Goal: Task Accomplishment & Management: Manage account settings

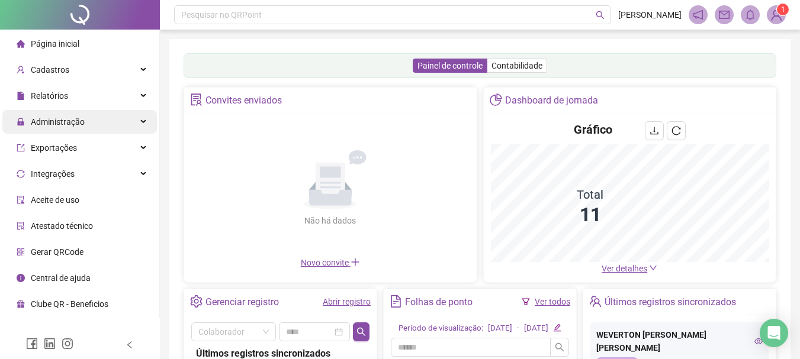
click at [141, 121] on div "Administração" at bounding box center [79, 122] width 155 height 24
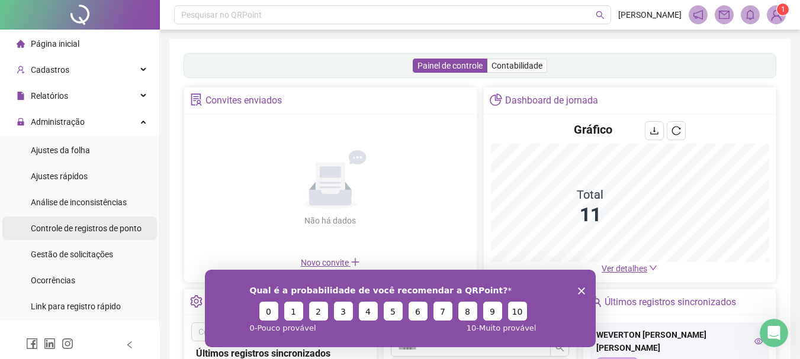
click at [109, 227] on span "Controle de registros de ponto" at bounding box center [86, 228] width 111 height 9
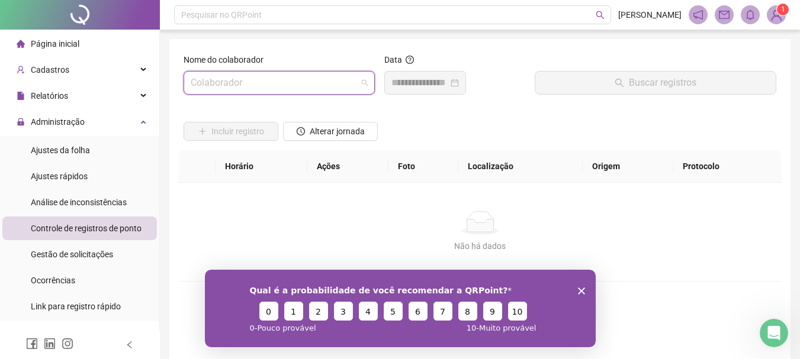
click at [209, 90] on input "search" at bounding box center [274, 83] width 166 height 23
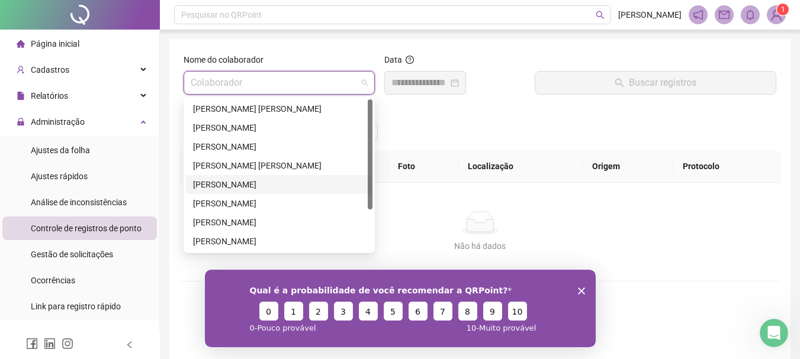
click at [219, 187] on div "[PERSON_NAME]" at bounding box center [279, 184] width 172 height 13
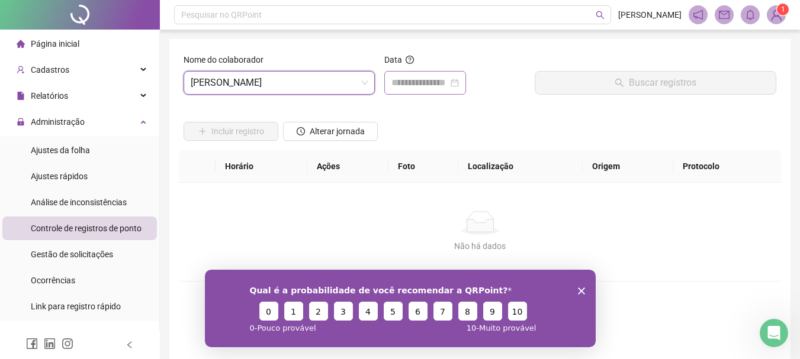
click at [403, 74] on div at bounding box center [425, 83] width 82 height 24
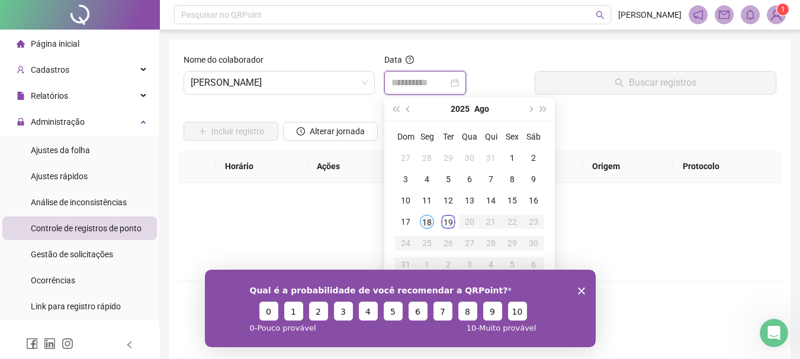
type input "**********"
click at [433, 219] on div "18" at bounding box center [427, 222] width 14 height 14
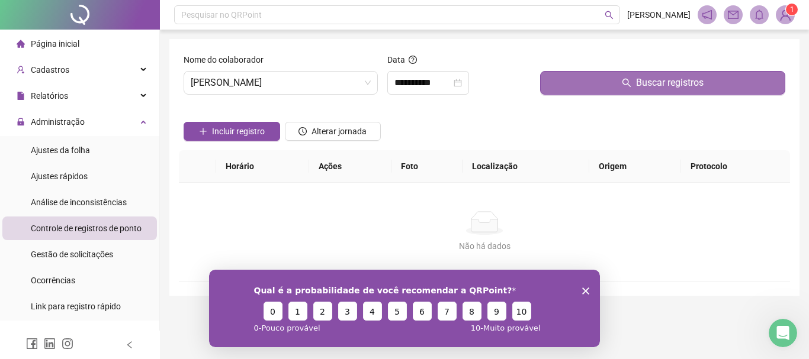
click at [603, 81] on button "Buscar registros" at bounding box center [662, 83] width 245 height 24
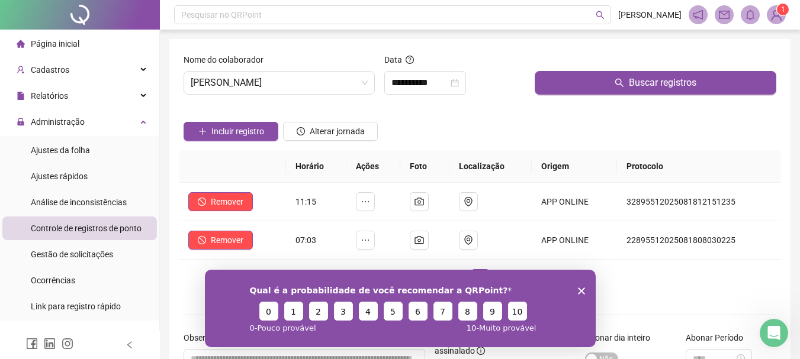
click at [581, 288] on icon "Encerrar pesquisa" at bounding box center [580, 290] width 7 height 7
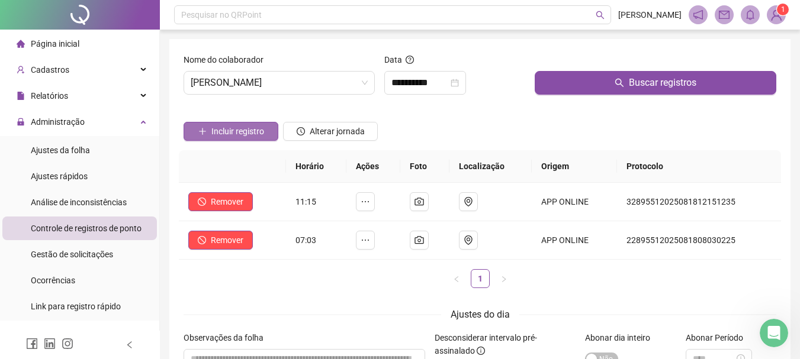
click at [221, 133] on span "Incluir registro" at bounding box center [237, 131] width 53 height 13
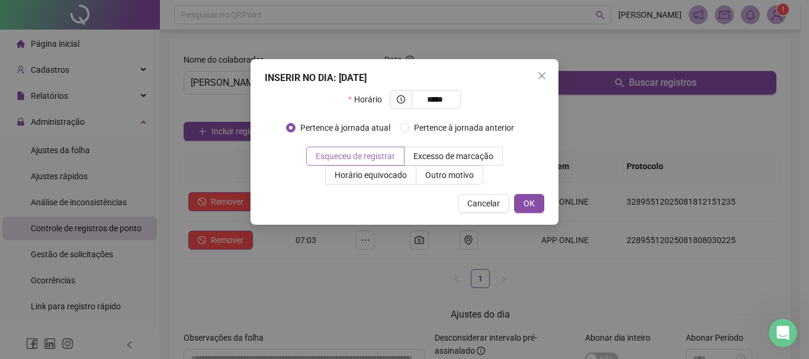
type input "*****"
click at [354, 156] on span "Esqueceu de registrar" at bounding box center [355, 156] width 79 height 9
click at [535, 201] on button "OK" at bounding box center [529, 203] width 30 height 19
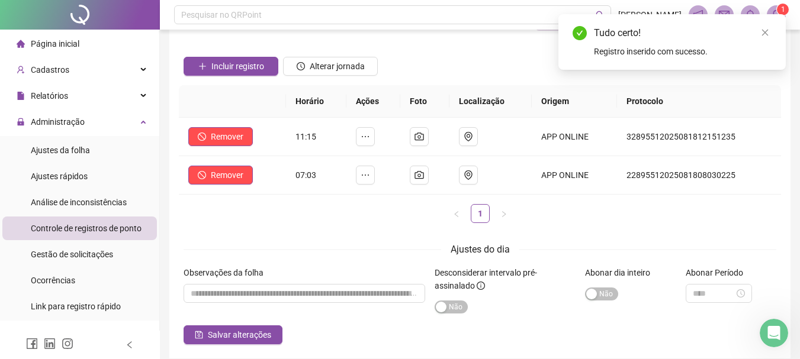
scroll to position [115, 0]
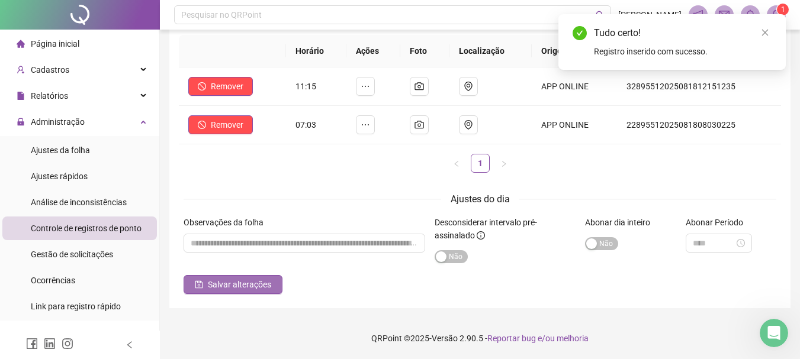
click at [244, 284] on span "Salvar alterações" at bounding box center [239, 284] width 63 height 13
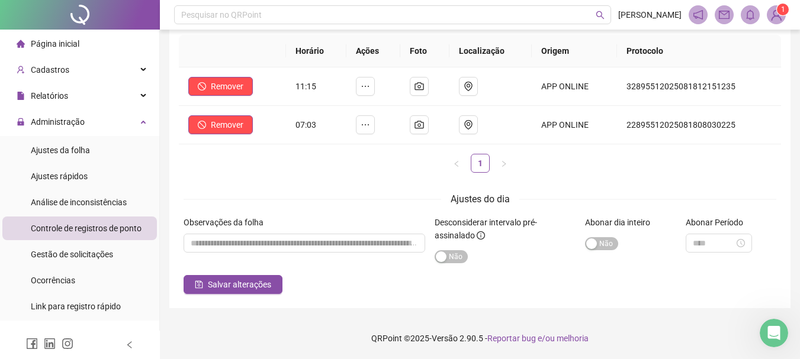
scroll to position [0, 0]
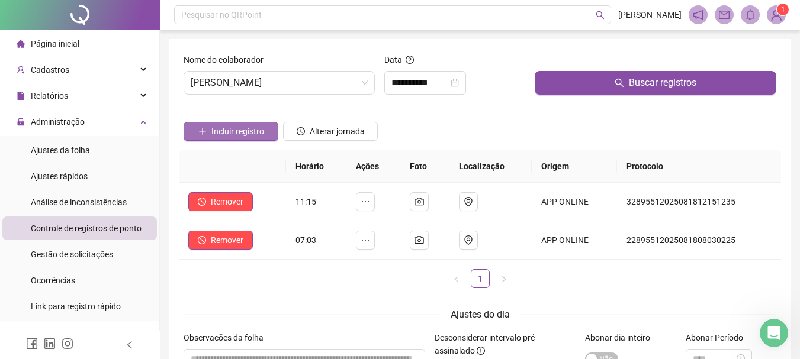
click at [229, 131] on span "Incluir registro" at bounding box center [237, 131] width 53 height 13
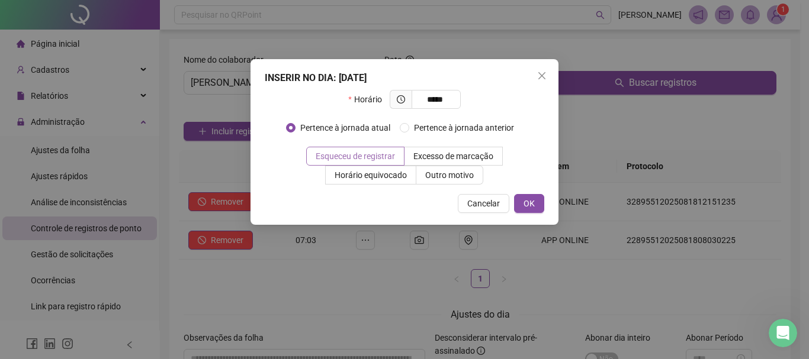
type input "*****"
click at [335, 155] on span "Esqueceu de registrar" at bounding box center [355, 156] width 79 height 9
click at [530, 200] on span "OK" at bounding box center [528, 203] width 11 height 13
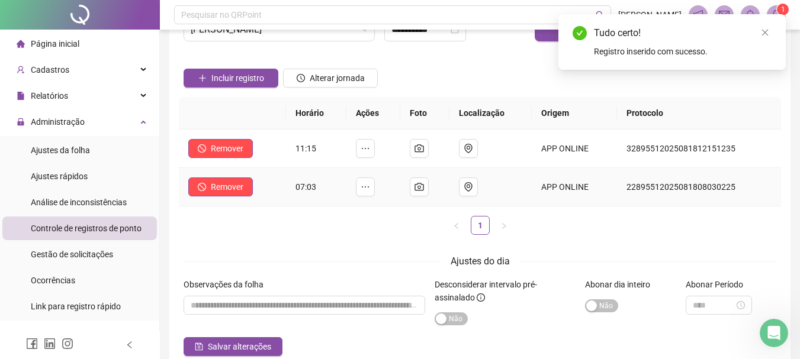
scroll to position [115, 0]
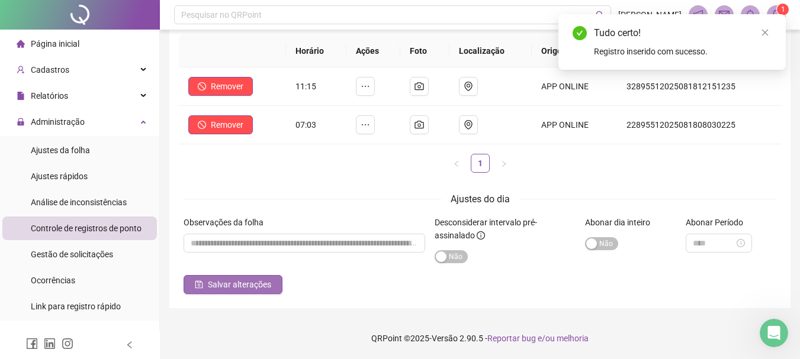
click at [233, 287] on span "Salvar alterações" at bounding box center [239, 284] width 63 height 13
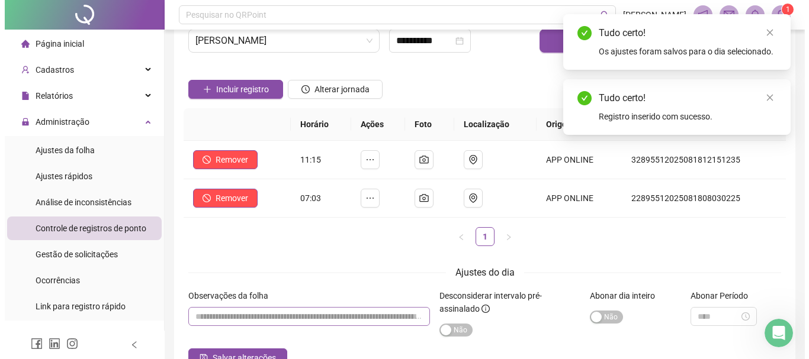
scroll to position [0, 0]
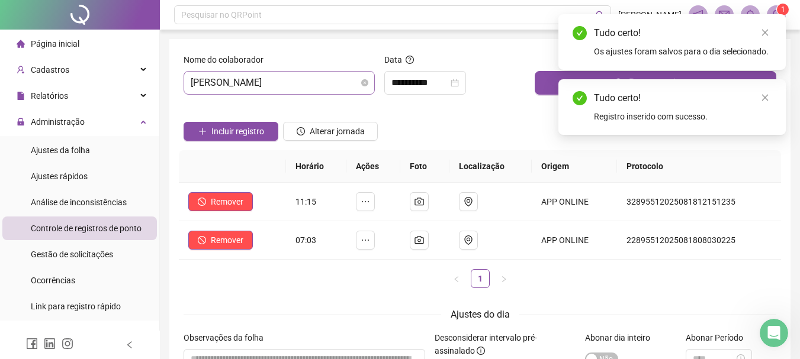
click at [317, 77] on span "[PERSON_NAME]" at bounding box center [279, 83] width 177 height 23
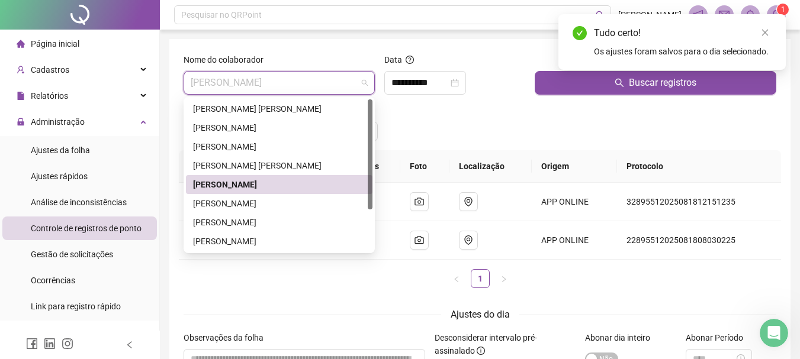
click at [302, 185] on div "[PERSON_NAME]" at bounding box center [279, 184] width 172 height 13
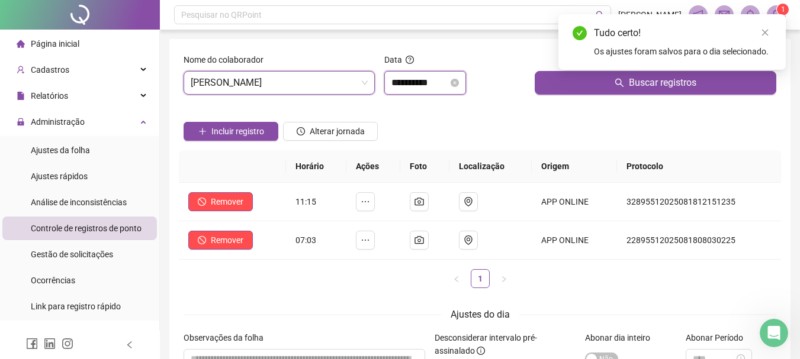
click at [444, 81] on input "**********" at bounding box center [419, 83] width 57 height 14
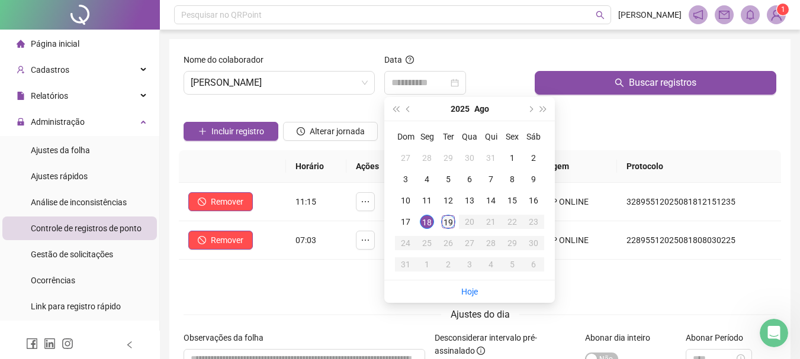
click at [446, 220] on div "19" at bounding box center [448, 222] width 14 height 14
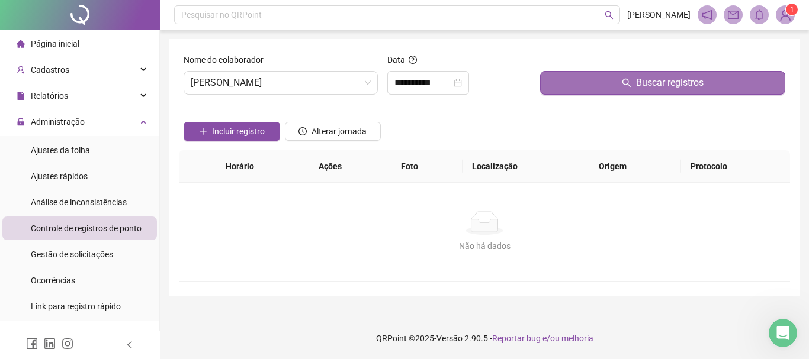
click at [569, 81] on button "Buscar registros" at bounding box center [662, 83] width 245 height 24
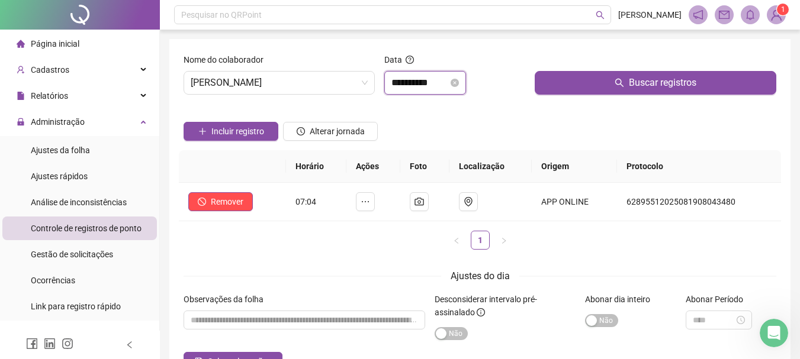
click at [401, 83] on input "**********" at bounding box center [419, 83] width 57 height 14
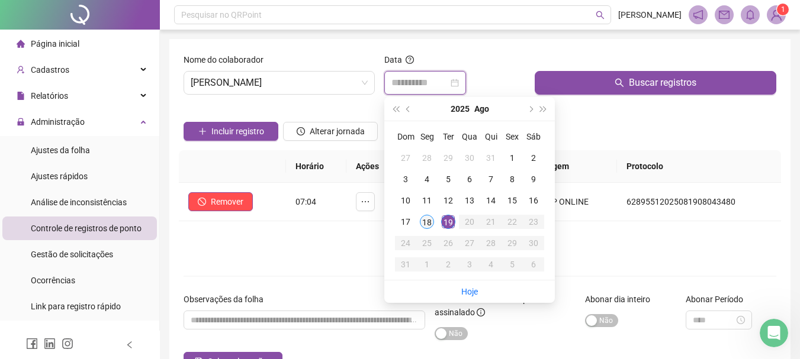
type input "**********"
click at [428, 223] on div "18" at bounding box center [427, 222] width 14 height 14
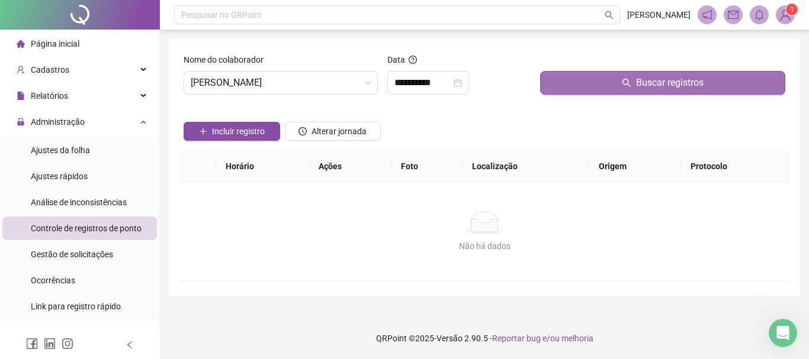
click at [579, 86] on button "Buscar registros" at bounding box center [662, 83] width 245 height 24
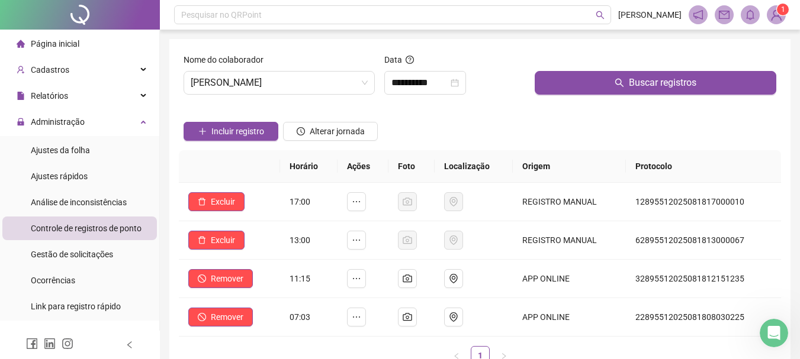
click at [775, 21] on img at bounding box center [776, 15] width 18 height 18
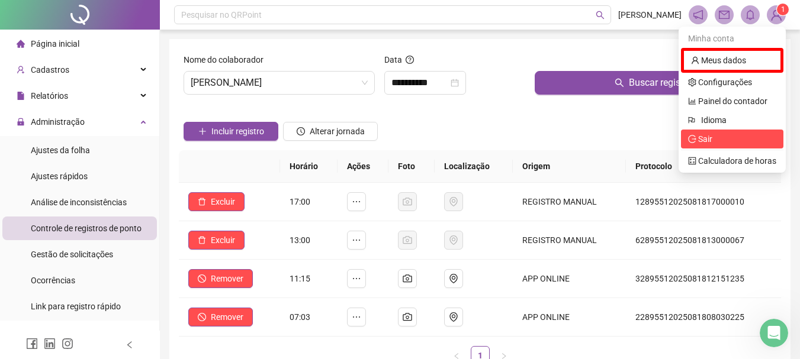
click at [716, 137] on span "Sair" at bounding box center [732, 139] width 88 height 13
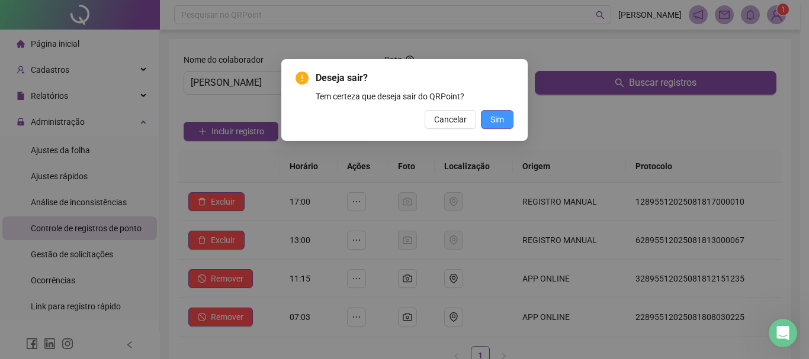
click at [502, 117] on span "Sim" at bounding box center [497, 119] width 14 height 13
